Goal: Task Accomplishment & Management: Use online tool/utility

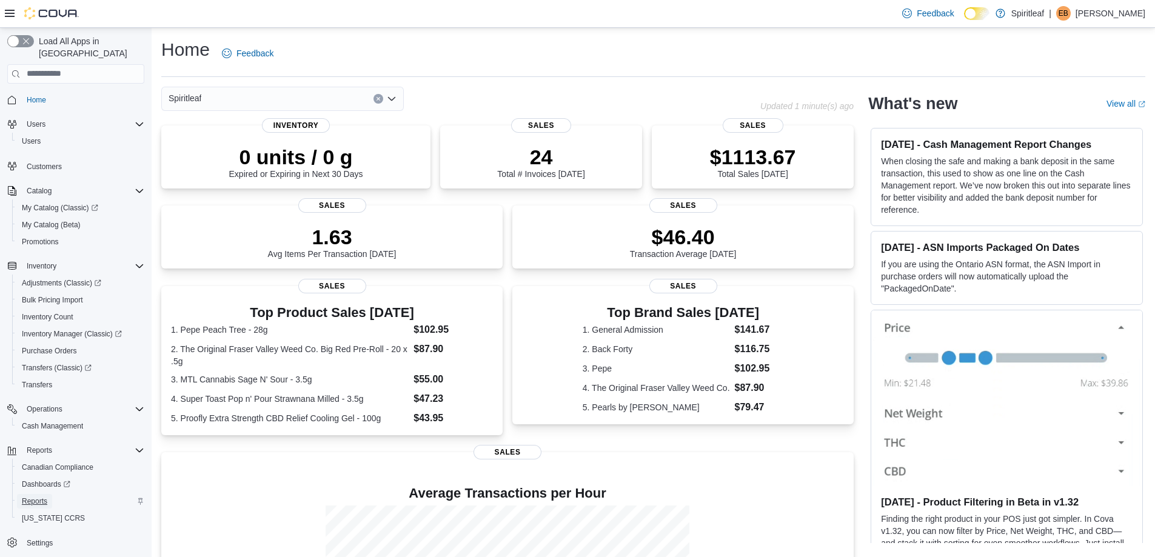
click at [28, 497] on span "Reports" at bounding box center [34, 502] width 25 height 10
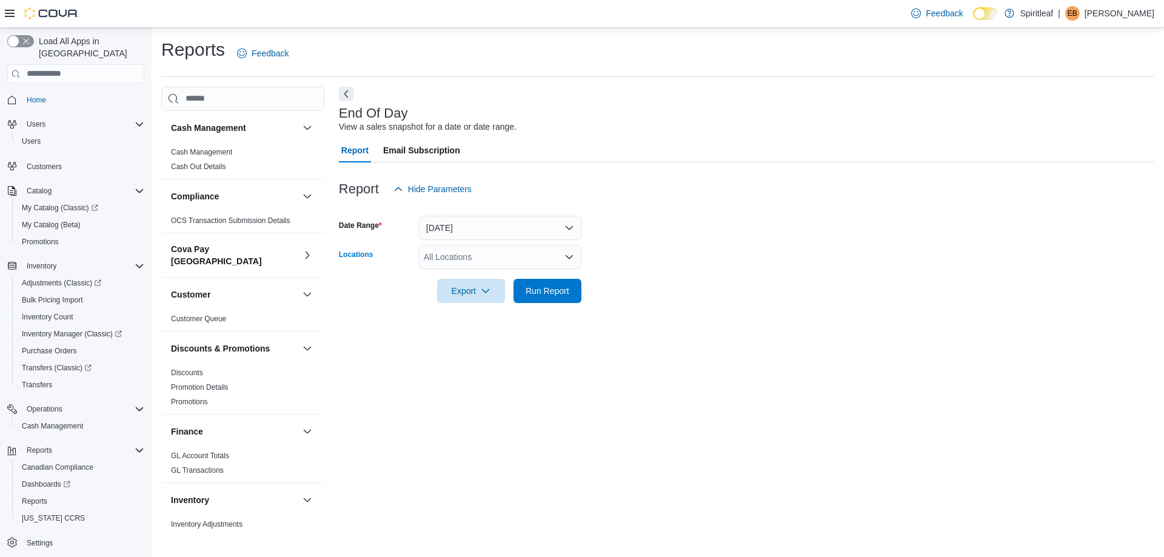
click at [467, 253] on div "All Locations" at bounding box center [500, 257] width 162 height 24
type input "***"
click at [485, 275] on span "[STREET_ADDRESS])" at bounding box center [506, 278] width 87 height 12
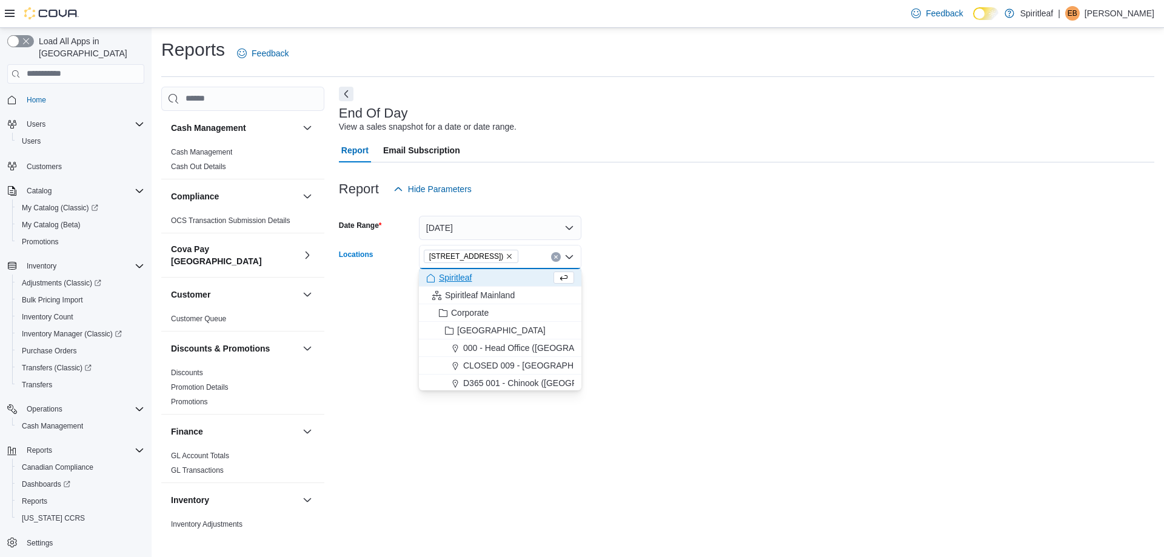
click at [672, 244] on form "Date Range [DATE] Locations [STREET_ADDRESS] Combo box. Selected. [STREET_ADDRE…" at bounding box center [746, 252] width 815 height 102
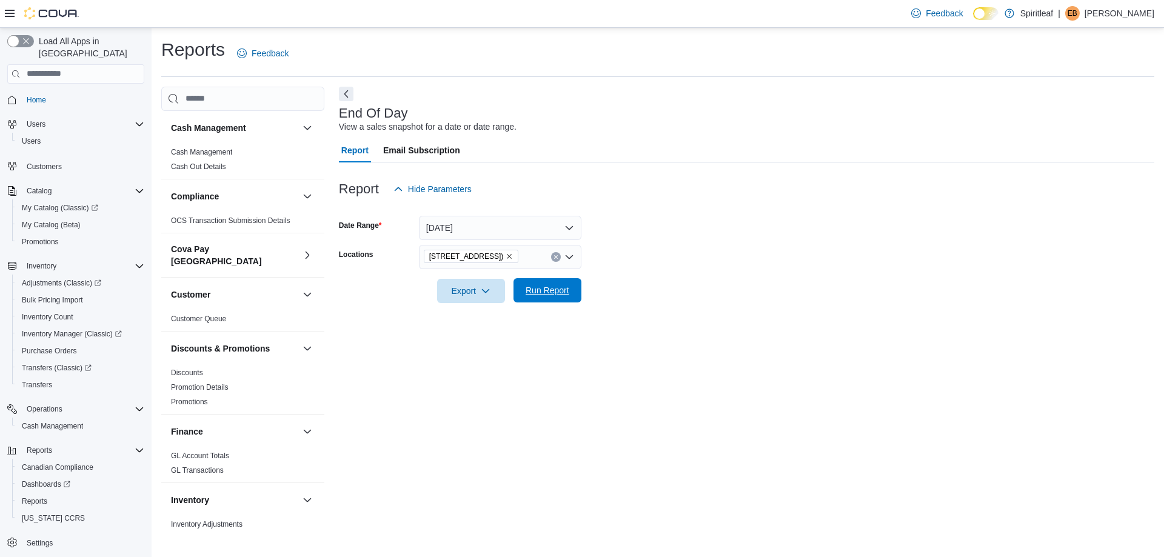
click at [553, 290] on span "Run Report" at bounding box center [548, 290] width 44 height 12
click at [346, 93] on button "Next" at bounding box center [346, 93] width 15 height 15
